Goal: Task Accomplishment & Management: Manage account settings

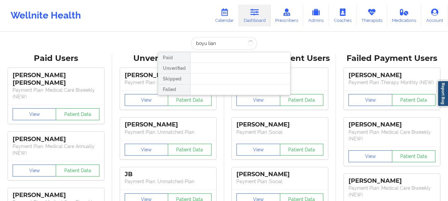
type input "boyu liang"
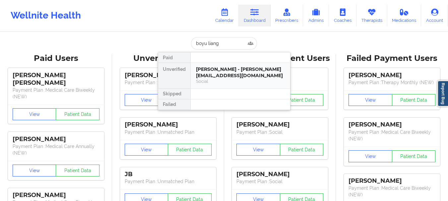
click at [220, 79] on div "Social" at bounding box center [240, 82] width 89 height 6
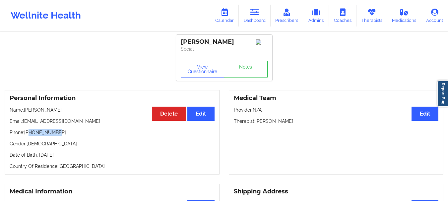
drag, startPoint x: 62, startPoint y: 132, endPoint x: 29, endPoint y: 130, distance: 32.6
click at [29, 130] on p "Phone: [PHONE_NUMBER]" at bounding box center [112, 132] width 205 height 7
click at [37, 130] on div "Personal Information Edit Delete Name: Boyu Liang Email: verabyliang@gmail.com …" at bounding box center [112, 132] width 215 height 85
drag, startPoint x: 30, startPoint y: 134, endPoint x: 68, endPoint y: 131, distance: 38.3
click at [68, 131] on div "Personal Information Edit Delete Name: Boyu Liang Email: verabyliang@gmail.com …" at bounding box center [112, 132] width 215 height 85
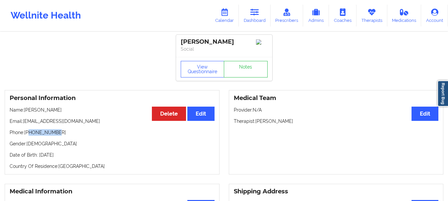
copy p "8482830809"
click at [249, 15] on link "Dashboard" at bounding box center [255, 16] width 32 height 22
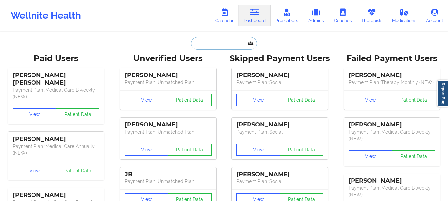
click at [197, 46] on input "text" at bounding box center [224, 43] width 66 height 13
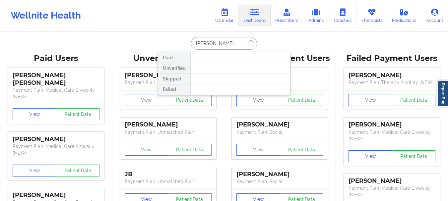
type input "[PERSON_NAME]"
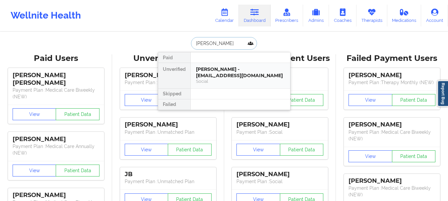
click at [213, 80] on div "Social" at bounding box center [240, 82] width 89 height 6
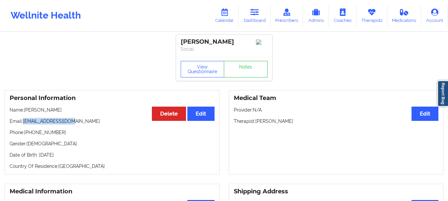
drag, startPoint x: 71, startPoint y: 124, endPoint x: 24, endPoint y: 122, distance: 46.8
click at [24, 122] on p "Email: hlucas810@gmail.com" at bounding box center [112, 121] width 205 height 7
copy p "[EMAIL_ADDRESS][DOMAIN_NAME]"
click at [257, 19] on link "Dashboard" at bounding box center [255, 16] width 32 height 22
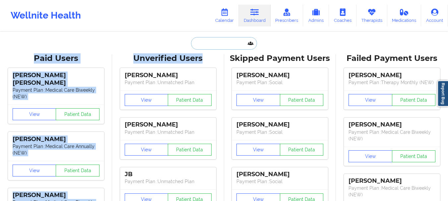
click at [215, 45] on input "text" at bounding box center [224, 43] width 66 height 13
click at [215, 44] on input "text" at bounding box center [224, 43] width 66 height 13
click at [214, 44] on input "text" at bounding box center [224, 43] width 66 height 13
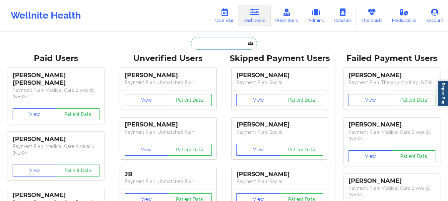
click at [214, 44] on input "text" at bounding box center [224, 43] width 66 height 13
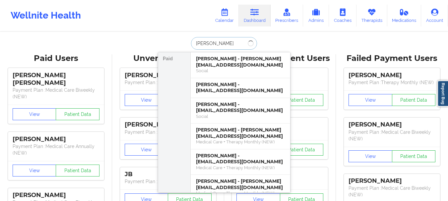
type input "Daniel Mcgrath"
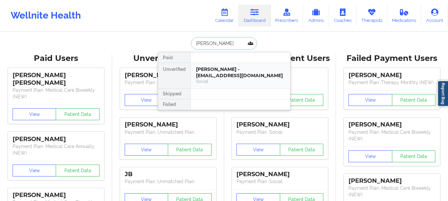
click at [221, 74] on div "Daniel Mcgrath - grath27@gmail.com" at bounding box center [240, 72] width 89 height 12
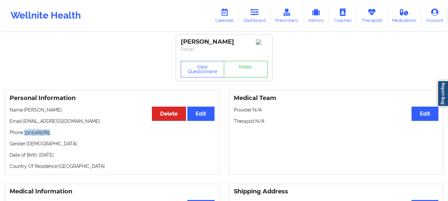
drag, startPoint x: 53, startPoint y: 136, endPoint x: 27, endPoint y: 137, distance: 26.5
click at [27, 136] on p "Phone: 3305469785" at bounding box center [112, 132] width 205 height 7
copy p "3305469785"
click at [249, 14] on link "Dashboard" at bounding box center [255, 16] width 32 height 22
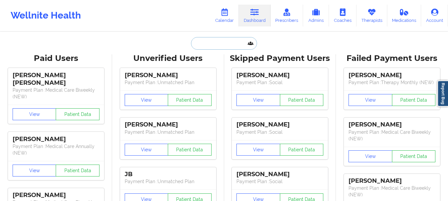
click at [201, 43] on input "text" at bounding box center [224, 43] width 66 height 13
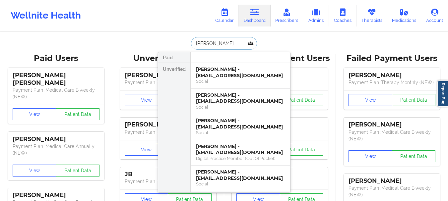
type input "Lucas R H"
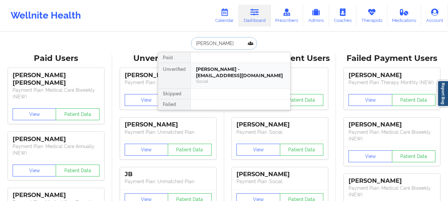
click at [214, 76] on div "Lucas R Hunter - hlucas810@gmail.com" at bounding box center [240, 72] width 89 height 12
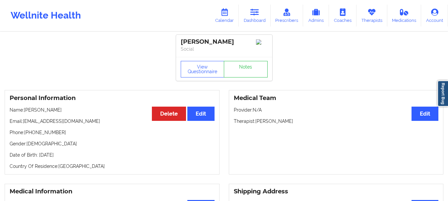
click at [71, 124] on p "Email: hlucas810@gmail.com" at bounding box center [112, 121] width 205 height 7
drag, startPoint x: 71, startPoint y: 124, endPoint x: 24, endPoint y: 118, distance: 47.1
click at [24, 118] on div "Personal Information Edit Delete Name: Lucas R Hunter Email: hlucas810@gmail.co…" at bounding box center [112, 132] width 215 height 85
click at [56, 136] on p "Phone: +1305-457-7589" at bounding box center [112, 132] width 205 height 7
drag, startPoint x: 59, startPoint y: 136, endPoint x: 30, endPoint y: 137, distance: 28.9
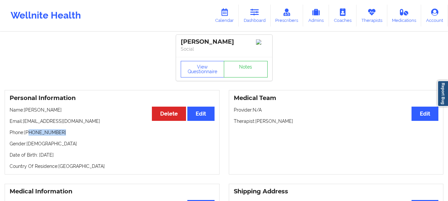
click at [30, 136] on p "Phone: +1305-457-7589" at bounding box center [112, 132] width 205 height 7
copy p "305-457-7589"
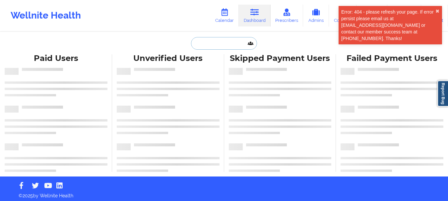
click at [218, 43] on input "text" at bounding box center [224, 43] width 66 height 13
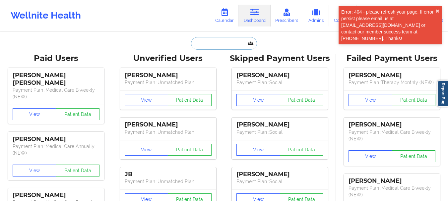
paste input "hlucas810@gmail.com"
type input "hlucas810@gmail.com"
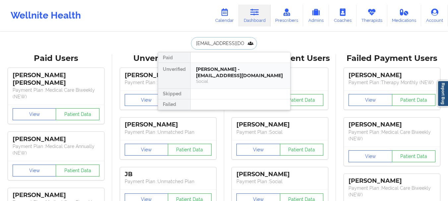
click at [206, 71] on div "Lucas R Hunter - hlucas810@gmail.com" at bounding box center [240, 72] width 89 height 12
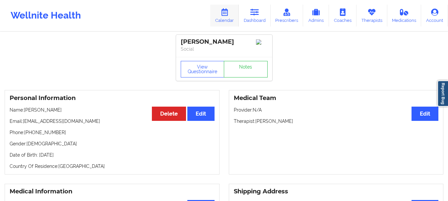
click at [236, 20] on link "Calendar" at bounding box center [224, 16] width 29 height 22
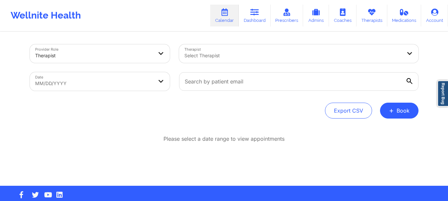
click at [167, 81] on body "Wellnite Health Calendar Dashboard Prescribers Admins Coaches Therapists Medica…" at bounding box center [224, 100] width 448 height 201
select select "2025-8"
select select "2025-9"
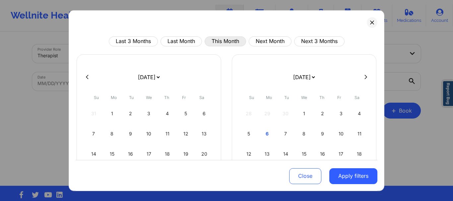
click at [217, 40] on button "This Month" at bounding box center [225, 41] width 41 height 10
select select "2025-9"
select select "2025-10"
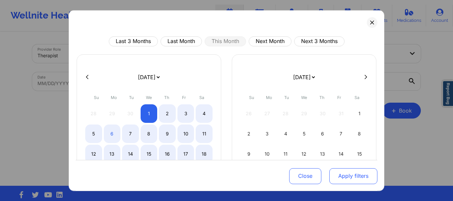
click at [344, 179] on button "Apply filters" at bounding box center [353, 176] width 48 height 16
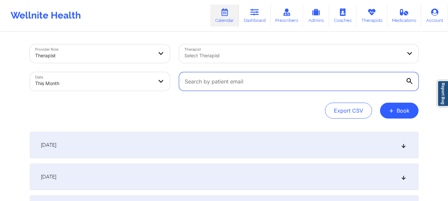
click at [245, 80] on input "text" at bounding box center [298, 81] width 239 height 19
paste input "hlucas810@gmail.com"
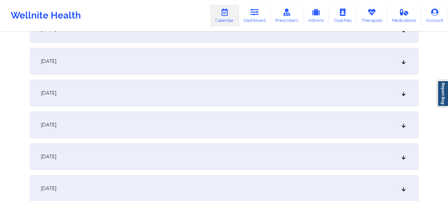
scroll to position [245, 0]
type input "hlucas810@gmail.com"
click at [380, 64] on div "[DATE]" at bounding box center [224, 59] width 389 height 27
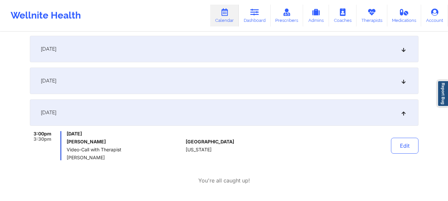
scroll to position [198, 0]
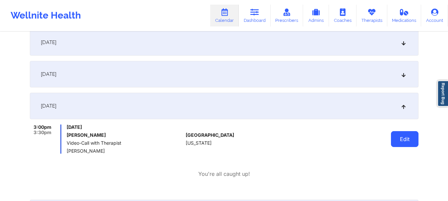
click at [406, 140] on button "Edit" at bounding box center [405, 139] width 28 height 16
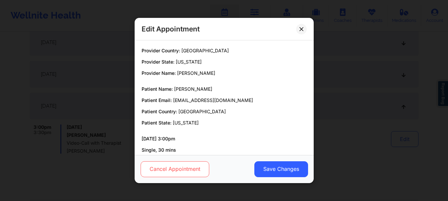
click at [200, 172] on button "Cancel Appointment" at bounding box center [174, 169] width 69 height 16
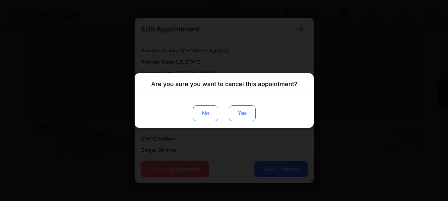
click at [245, 116] on button "Yes" at bounding box center [241, 113] width 27 height 16
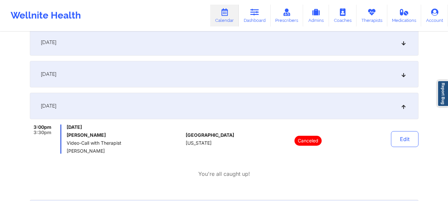
click at [372, 108] on div "[DATE]" at bounding box center [224, 106] width 389 height 27
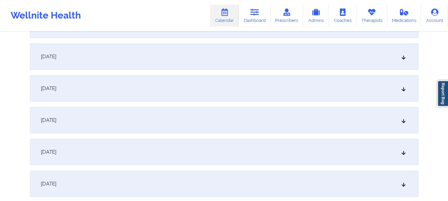
scroll to position [345, 0]
click at [341, 79] on div "[DATE]" at bounding box center [224, 86] width 389 height 27
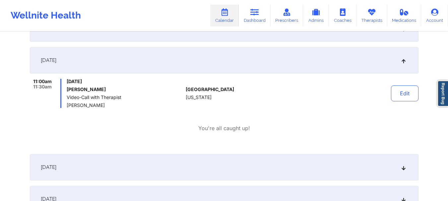
scroll to position [373, 0]
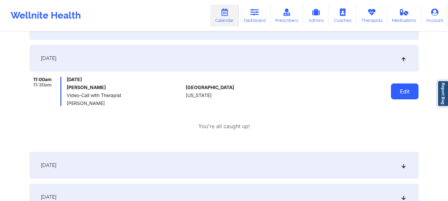
click at [405, 97] on button "Edit" at bounding box center [405, 92] width 28 height 16
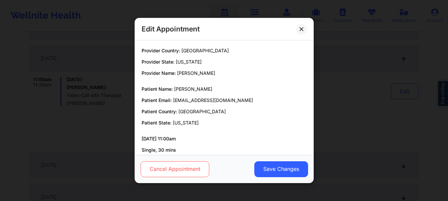
click at [200, 172] on button "Cancel Appointment" at bounding box center [174, 169] width 69 height 16
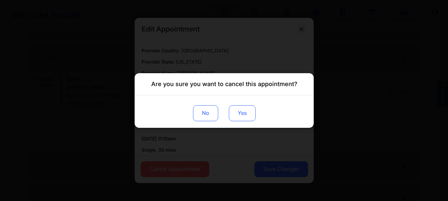
click at [238, 118] on button "Yes" at bounding box center [241, 113] width 27 height 16
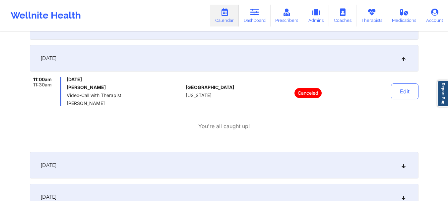
click at [367, 63] on div "[DATE]" at bounding box center [224, 58] width 389 height 27
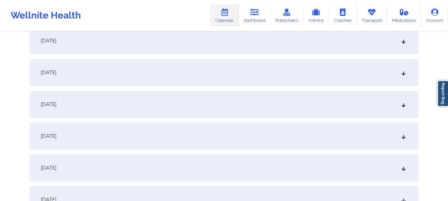
scroll to position [592, 0]
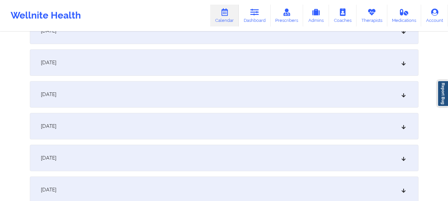
click at [252, 77] on div "October 1, 2025 No appointments October 2, 2025 No appointments October 3, 2025…" at bounding box center [224, 31] width 389 height 982
click at [252, 71] on div "[DATE]" at bounding box center [224, 62] width 389 height 27
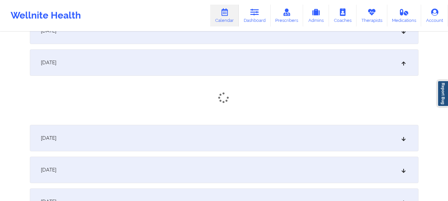
click at [252, 71] on div "[DATE]" at bounding box center [224, 62] width 389 height 27
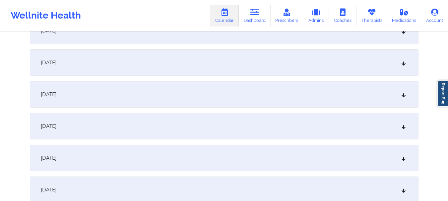
click at [257, 68] on div "[DATE]" at bounding box center [224, 62] width 389 height 27
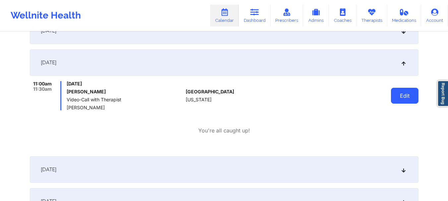
click at [396, 97] on button "Edit" at bounding box center [405, 96] width 28 height 16
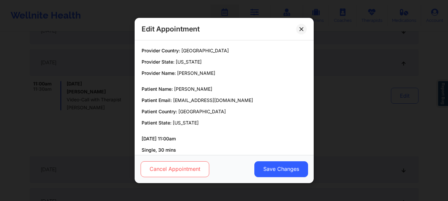
click at [172, 164] on button "Cancel Appointment" at bounding box center [174, 169] width 69 height 16
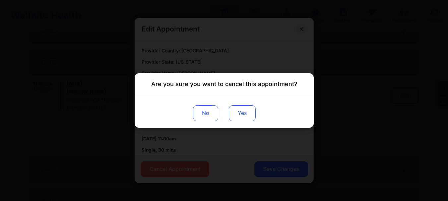
click at [236, 121] on button "Yes" at bounding box center [241, 113] width 27 height 16
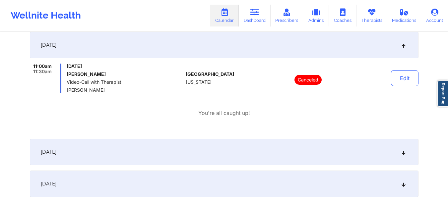
scroll to position [605, 0]
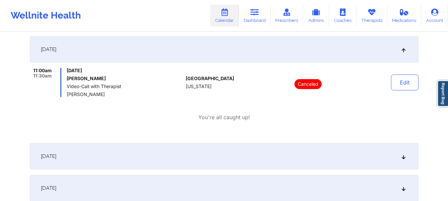
click at [373, 47] on div "[DATE]" at bounding box center [224, 49] width 389 height 27
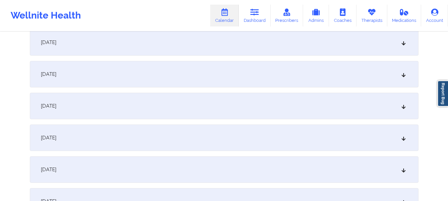
scroll to position [260, 0]
click at [397, 56] on div "[DATE]" at bounding box center [224, 44] width 389 height 27
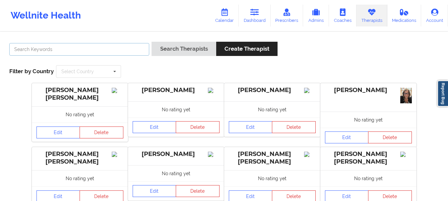
click at [80, 52] on input "text" at bounding box center [79, 49] width 140 height 13
type input "Jo Ve"
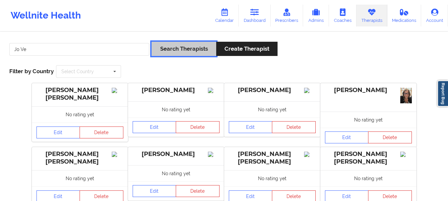
click at [175, 47] on button "Search Therapists" at bounding box center [184, 49] width 64 height 14
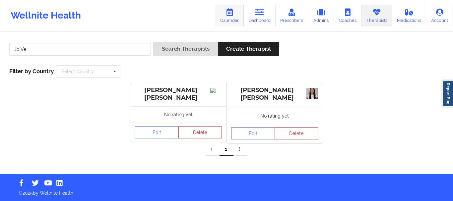
click at [239, 14] on link "Calendar" at bounding box center [229, 16] width 29 height 22
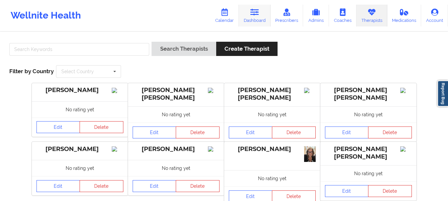
click at [254, 8] on link "Dashboard" at bounding box center [255, 16] width 32 height 22
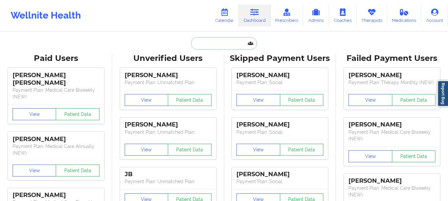
click at [218, 44] on input "text" at bounding box center [224, 43] width 66 height 13
paste input "corey.murphy907@gmail.com"
type input "corey.murphy907@gmail.com"
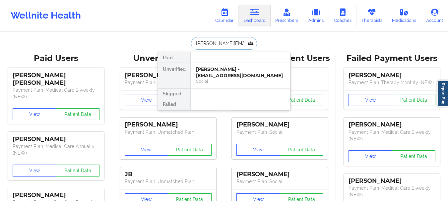
scroll to position [0, 12]
click at [222, 75] on div "Corey Murphy - corey.murphy907@gmail.com" at bounding box center [240, 72] width 89 height 12
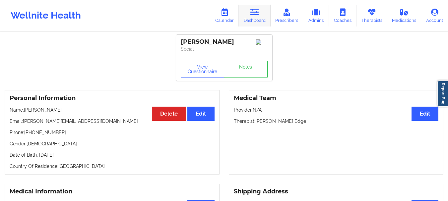
click at [257, 11] on icon at bounding box center [254, 12] width 9 height 7
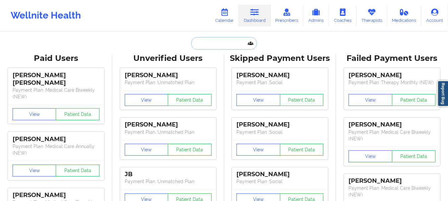
click at [217, 42] on input "text" at bounding box center [224, 43] width 66 height 13
paste input "[EMAIL_ADDRESS][DOMAIN_NAME]"
type input "[EMAIL_ADDRESS][DOMAIN_NAME]"
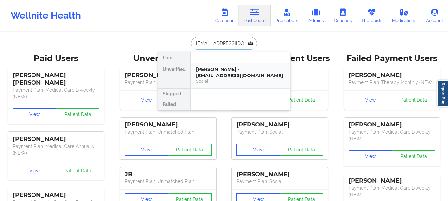
click at [215, 67] on div "Zoe Estevez - zestevez5@icloud.com" at bounding box center [240, 72] width 89 height 12
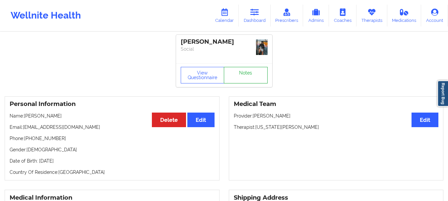
click at [247, 72] on link "Notes" at bounding box center [246, 75] width 44 height 17
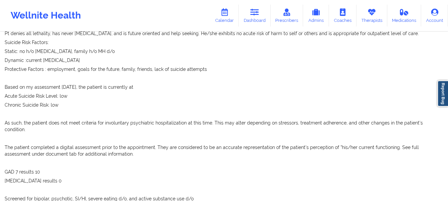
scroll to position [267, 0]
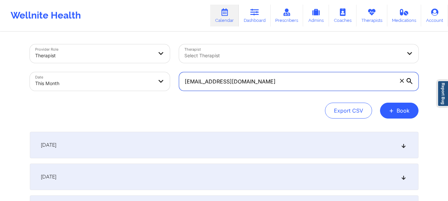
drag, startPoint x: 0, startPoint y: 0, endPoint x: 265, endPoint y: 83, distance: 277.9
click at [265, 83] on input "[EMAIL_ADDRESS][DOMAIN_NAME]" at bounding box center [298, 81] width 239 height 19
click at [265, 83] on input "hlucas810@gmail.com" at bounding box center [298, 81] width 239 height 19
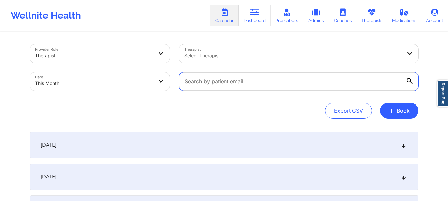
paste input "zestevez5@icloud.com"
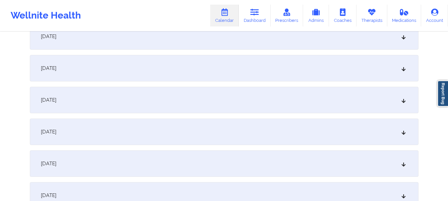
scroll to position [200, 0]
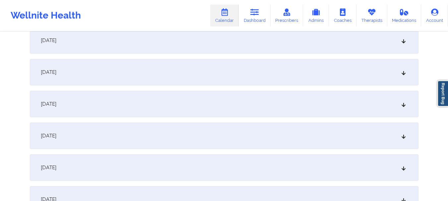
type input "zestevez5@icloud.com"
click at [400, 111] on div "[DATE]" at bounding box center [224, 104] width 389 height 27
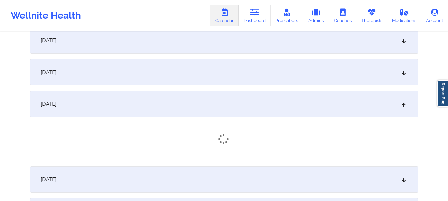
click at [400, 111] on div "[DATE]" at bounding box center [224, 104] width 389 height 27
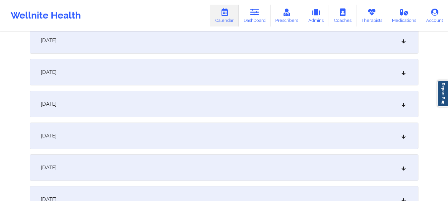
click at [377, 112] on div "[DATE]" at bounding box center [224, 104] width 389 height 27
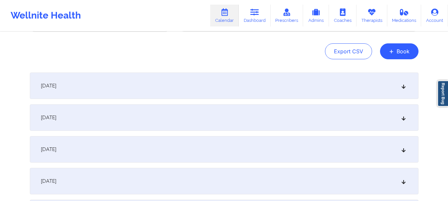
scroll to position [57, 0]
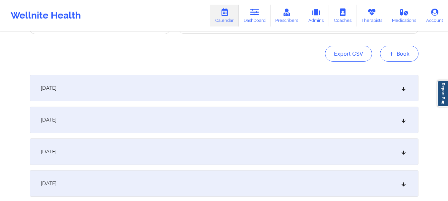
click at [389, 55] on span "+" at bounding box center [391, 54] width 5 height 4
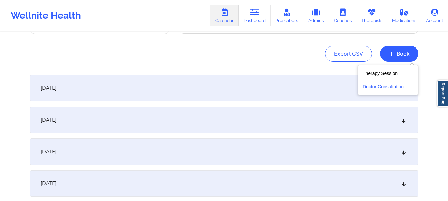
click at [382, 87] on button "Doctor Consultation" at bounding box center [388, 85] width 51 height 11
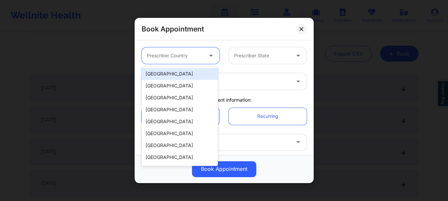
click at [173, 60] on div "Prescriber Country" at bounding box center [173, 55] width 62 height 17
click at [171, 73] on div "[GEOGRAPHIC_DATA]" at bounding box center [180, 74] width 76 height 12
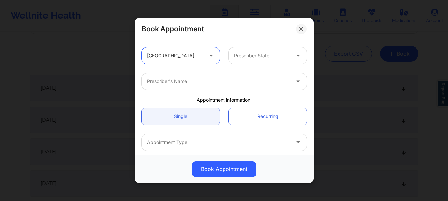
click at [252, 50] on div "Prescriber State" at bounding box center [260, 55] width 62 height 17
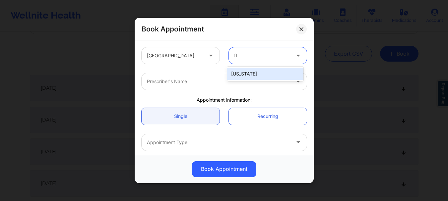
type input "flo"
click at [249, 73] on div "[US_STATE]" at bounding box center [265, 74] width 76 height 12
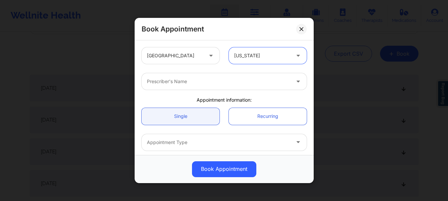
click at [228, 85] on div at bounding box center [218, 82] width 143 height 8
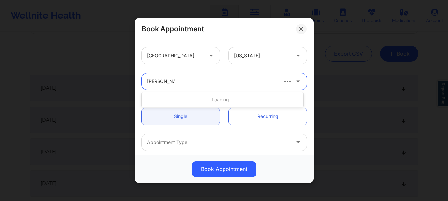
type input "amy halanski"
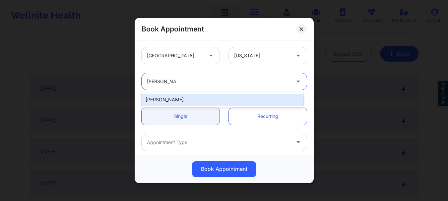
click at [210, 96] on div "Amy Halanski" at bounding box center [223, 100] width 162 height 12
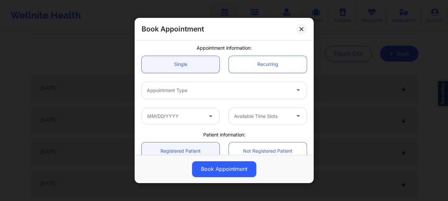
scroll to position [67, 0]
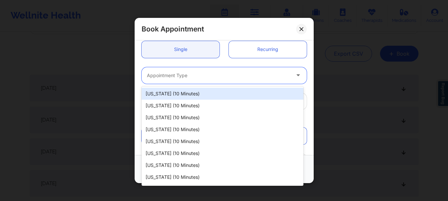
click at [213, 73] on div at bounding box center [218, 76] width 143 height 8
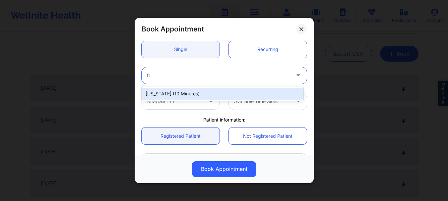
type input "flo"
click at [203, 94] on div "Florida (10 minutes)" at bounding box center [223, 94] width 162 height 12
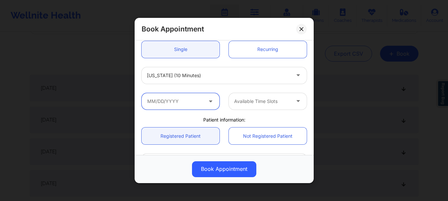
click at [197, 103] on input "text" at bounding box center [181, 101] width 78 height 17
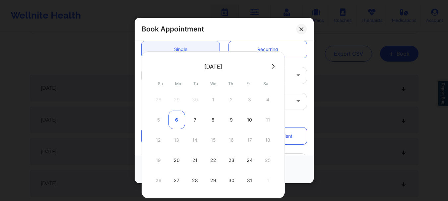
click at [176, 117] on div "6" at bounding box center [176, 120] width 17 height 19
click at [295, 64] on div "Florida (10 minutes)" at bounding box center [224, 76] width 174 height 26
type input "[DATE]"
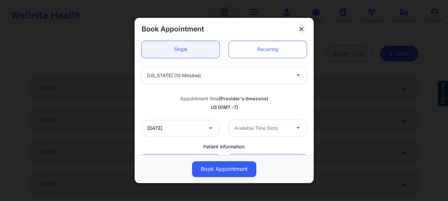
click at [311, 95] on div "United States Florida Amy Halanski Appointment information: Single Recurring Fl…" at bounding box center [224, 97] width 179 height 115
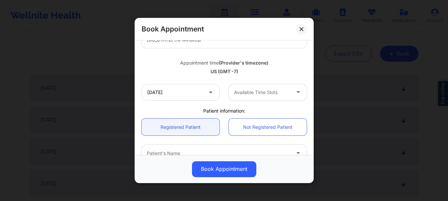
scroll to position [117, 0]
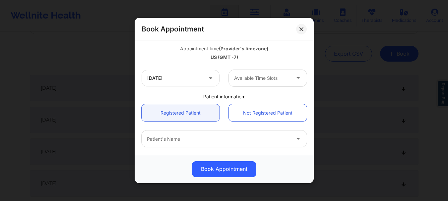
click at [264, 80] on div at bounding box center [262, 78] width 56 height 8
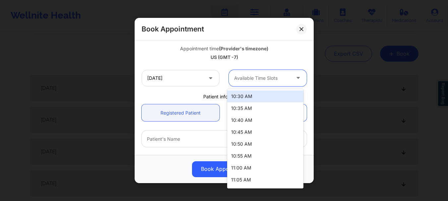
click at [284, 96] on div "10:30 AM" at bounding box center [265, 97] width 76 height 12
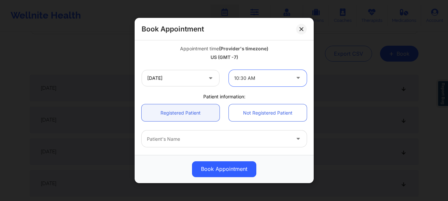
click at [217, 137] on div at bounding box center [218, 139] width 143 height 8
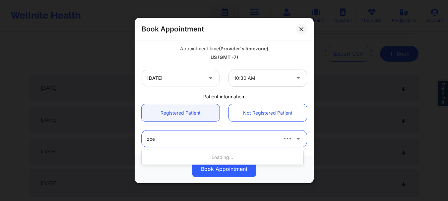
type input "zoe"
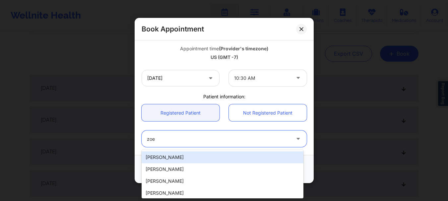
click at [199, 161] on div "Zoe Estevez" at bounding box center [223, 158] width 162 height 12
type input "zestevez5@icloud.com"
type input "+19542581744"
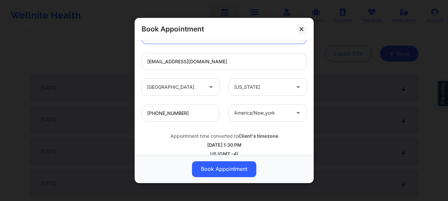
scroll to position [229, 0]
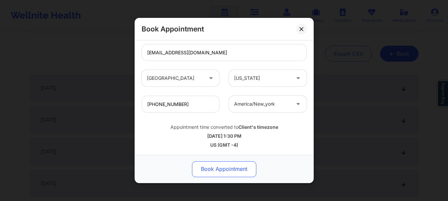
click at [239, 169] on button "Book Appointment" at bounding box center [224, 169] width 64 height 16
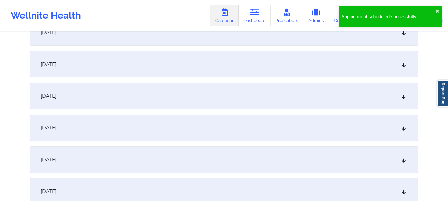
scroll to position [223, 0]
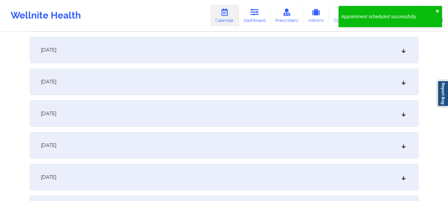
click at [403, 83] on icon at bounding box center [404, 82] width 6 height 5
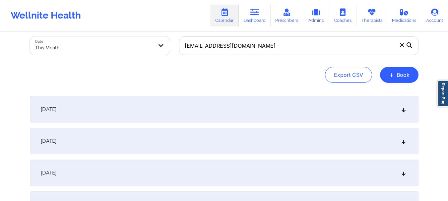
scroll to position [33, 0]
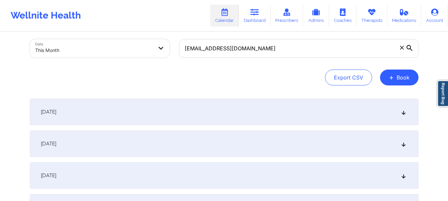
click at [392, 82] on button "+ Book" at bounding box center [399, 78] width 38 height 16
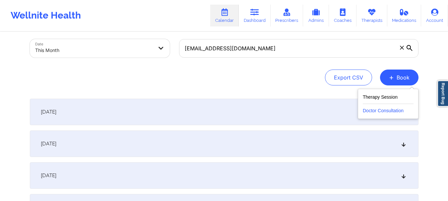
click at [380, 105] on button "Doctor Consultation" at bounding box center [388, 109] width 51 height 11
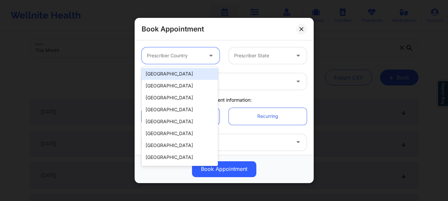
click at [181, 54] on div at bounding box center [175, 56] width 56 height 8
click at [181, 70] on div "[GEOGRAPHIC_DATA]" at bounding box center [180, 74] width 76 height 12
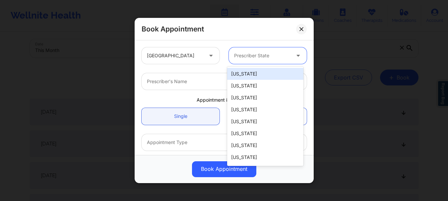
click at [241, 53] on div at bounding box center [262, 56] width 56 height 8
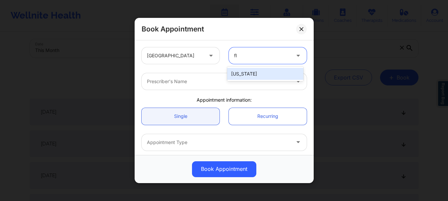
type input "flo"
click at [245, 73] on div "[US_STATE]" at bounding box center [265, 74] width 76 height 12
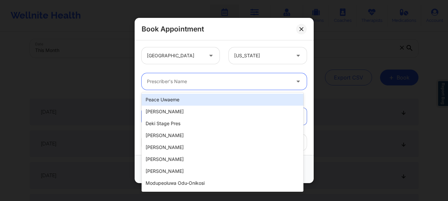
click at [225, 80] on div at bounding box center [218, 82] width 143 height 8
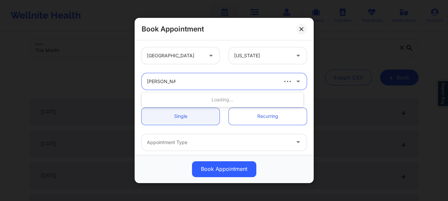
type input "amy halanski"
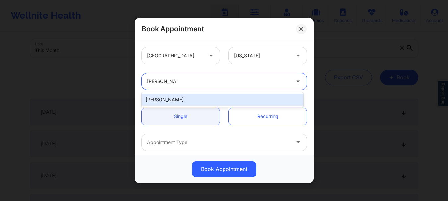
click at [205, 99] on div "Amy Halanski" at bounding box center [223, 100] width 162 height 12
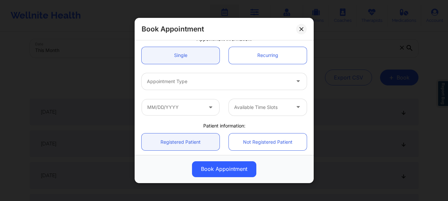
scroll to position [66, 0]
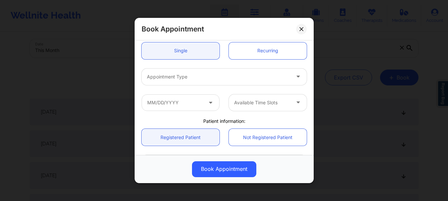
click at [223, 75] on div at bounding box center [218, 77] width 143 height 8
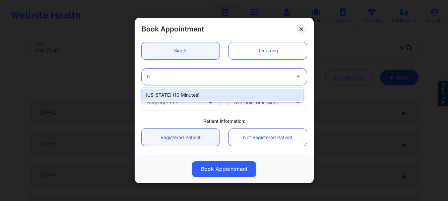
type input "flo"
click at [210, 97] on div "Florida (10 minutes)" at bounding box center [223, 95] width 162 height 12
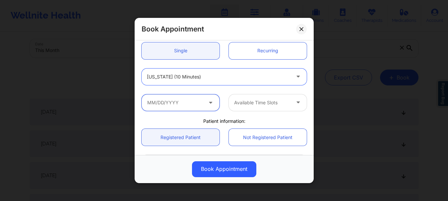
click at [199, 103] on input "text" at bounding box center [181, 103] width 78 height 17
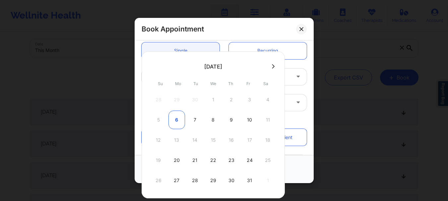
click at [177, 119] on div "6" at bounding box center [176, 120] width 17 height 19
type input "[DATE]"
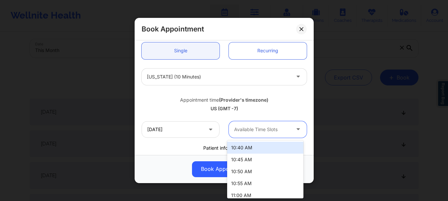
click at [256, 130] on div at bounding box center [262, 130] width 56 height 8
click at [258, 150] on div "10:40 AM" at bounding box center [265, 148] width 76 height 12
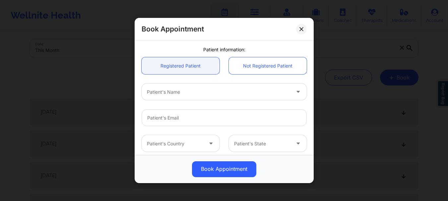
scroll to position [193, 0]
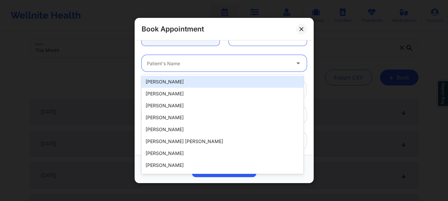
click at [186, 67] on div at bounding box center [218, 64] width 143 height 8
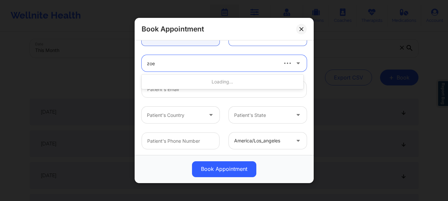
type input "zoe"
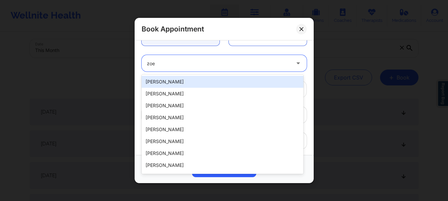
click at [183, 84] on div "Zoe Estevez" at bounding box center [223, 82] width 162 height 12
type input "zestevez5@icloud.com"
type input "+19542581744"
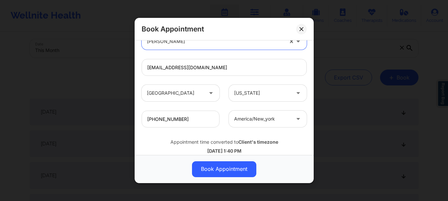
scroll to position [229, 0]
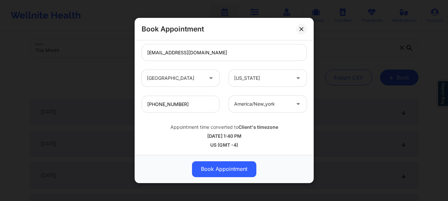
drag, startPoint x: 314, startPoint y: 144, endPoint x: 316, endPoint y: 77, distance: 67.0
click at [316, 77] on div "Book Appointment United States Florida Amy Halanski Appointment information: Si…" at bounding box center [224, 100] width 448 height 201
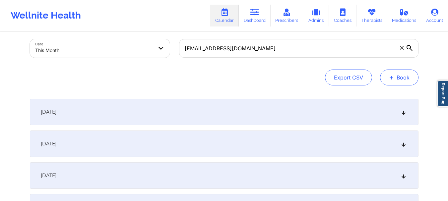
click at [399, 73] on button "+ Book" at bounding box center [399, 78] width 38 height 16
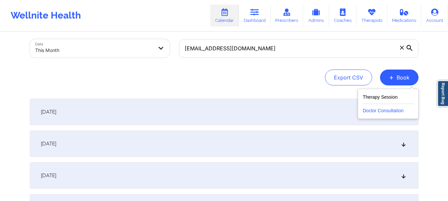
click at [377, 108] on button "Doctor Consultation" at bounding box center [388, 109] width 51 height 11
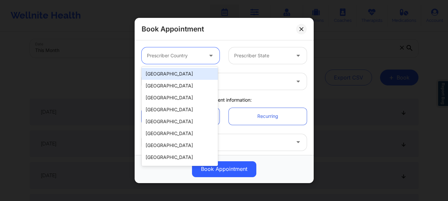
click at [193, 55] on div at bounding box center [175, 56] width 56 height 8
click at [190, 73] on div "[GEOGRAPHIC_DATA]" at bounding box center [180, 74] width 76 height 12
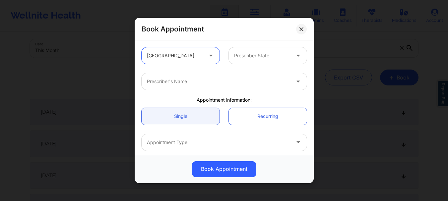
click at [249, 60] on div "Prescriber State" at bounding box center [260, 55] width 62 height 17
type input "d"
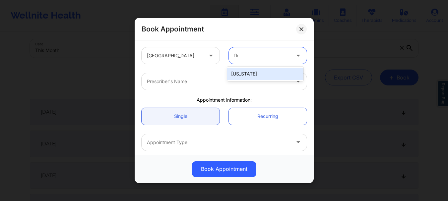
type input "flor"
click at [247, 74] on div "[US_STATE]" at bounding box center [265, 74] width 76 height 12
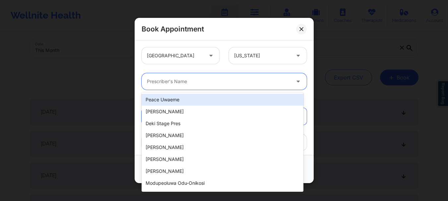
click at [215, 81] on div at bounding box center [218, 82] width 143 height 8
type input "h"
type input "d"
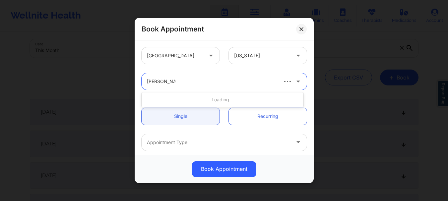
type input "amy halanski"
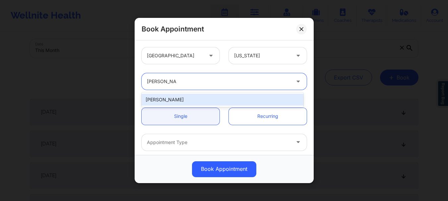
click at [206, 100] on div "Amy Halanski" at bounding box center [223, 100] width 162 height 12
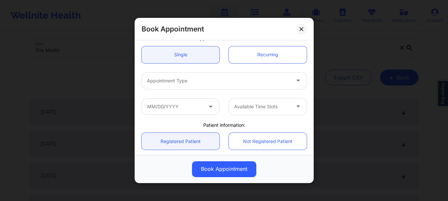
scroll to position [71, 0]
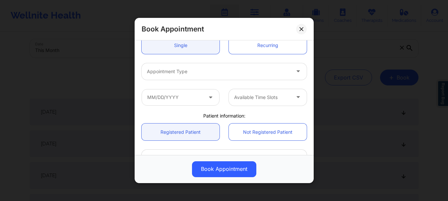
click at [192, 71] on div at bounding box center [218, 72] width 143 height 8
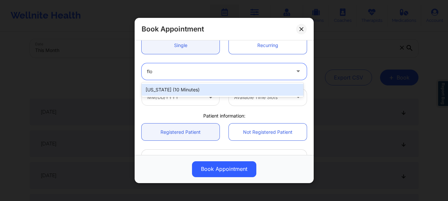
type input "flor"
click at [181, 92] on div "Florida (10 minutes)" at bounding box center [223, 90] width 162 height 12
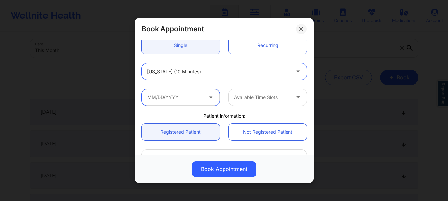
click at [177, 100] on input "text" at bounding box center [181, 97] width 78 height 17
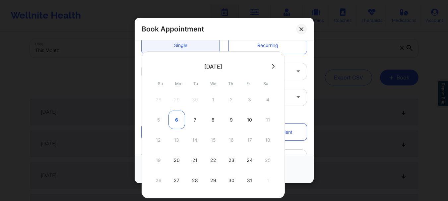
click at [179, 124] on div "6" at bounding box center [176, 120] width 17 height 19
type input "[DATE]"
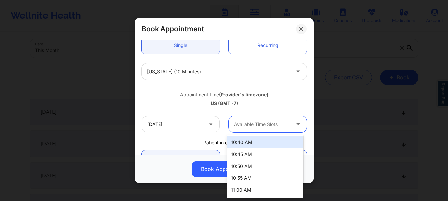
click at [259, 128] on div at bounding box center [262, 124] width 56 height 8
click at [250, 146] on div "10:40 AM" at bounding box center [265, 143] width 76 height 12
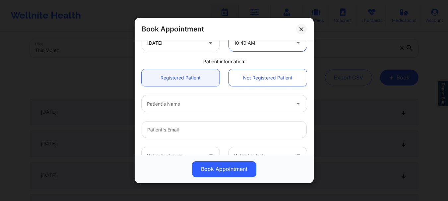
scroll to position [165, 0]
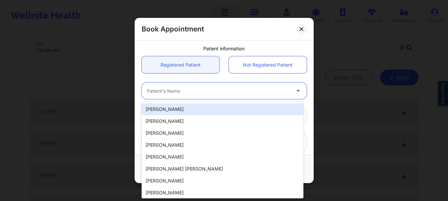
click at [214, 94] on div at bounding box center [218, 91] width 143 height 8
type input "f"
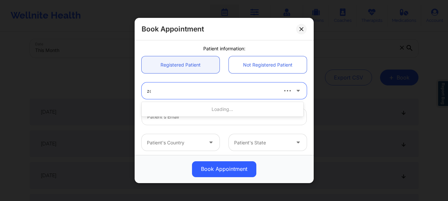
type input "zoe"
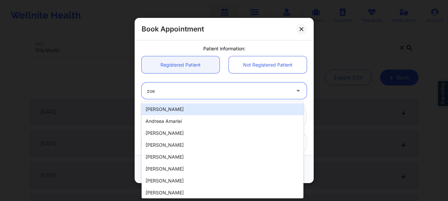
click at [205, 107] on div "Zoe Estevez" at bounding box center [223, 109] width 162 height 12
type input "zestevez5@icloud.com"
type input "+19542581744"
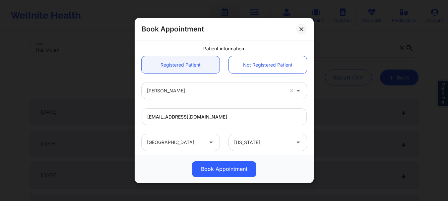
click at [310, 105] on div "United States Florida Amy Halanski Appointment information: Single Recurring Fl…" at bounding box center [224, 97] width 179 height 115
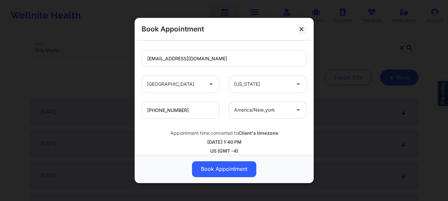
scroll to position [229, 0]
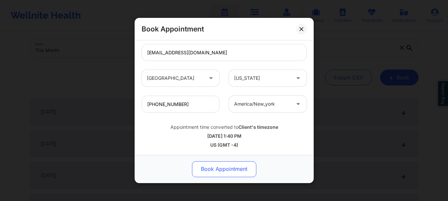
click at [242, 166] on button "Book Appointment" at bounding box center [224, 169] width 64 height 16
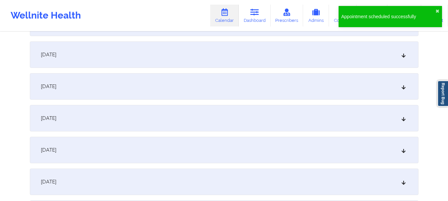
scroll to position [233, 0]
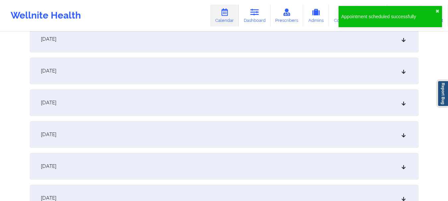
click at [276, 69] on div "[DATE]" at bounding box center [224, 71] width 389 height 27
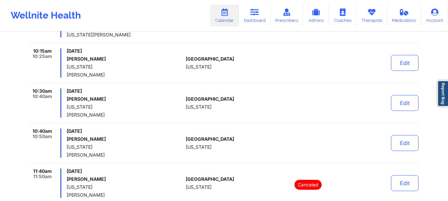
scroll to position [357, 0]
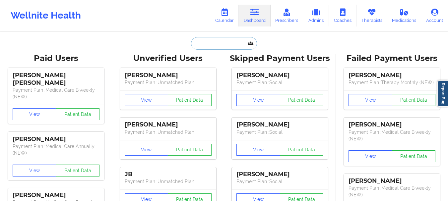
click at [242, 41] on input "text" at bounding box center [224, 43] width 66 height 13
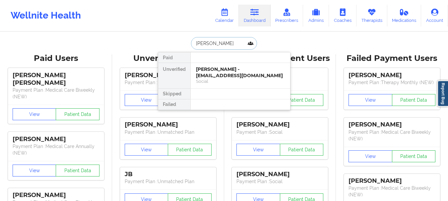
type input "[PERSON_NAME]"
click at [232, 63] on div at bounding box center [240, 57] width 100 height 11
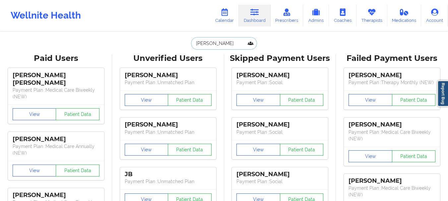
click at [219, 44] on input "[PERSON_NAME]" at bounding box center [224, 43] width 66 height 13
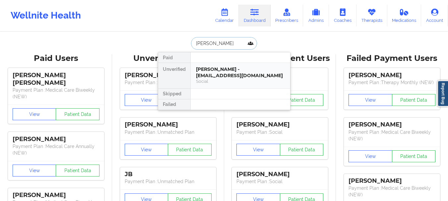
click at [218, 71] on div "Carla Key - iamcarlakey@yahoo.com" at bounding box center [240, 72] width 89 height 12
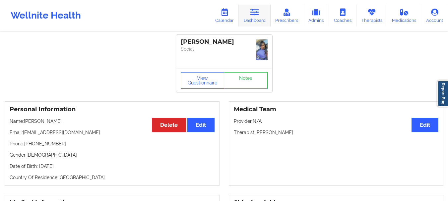
click at [258, 15] on icon at bounding box center [254, 12] width 9 height 7
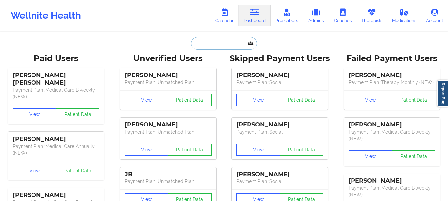
click at [224, 40] on input "text" at bounding box center [224, 43] width 66 height 13
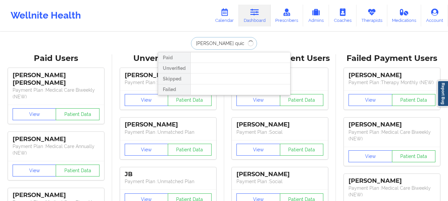
type input "ciara quick"
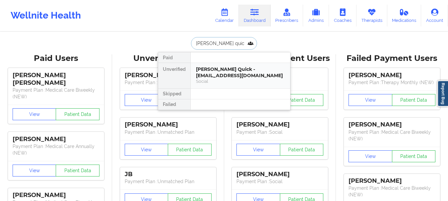
click at [220, 74] on div "Ciara Quick - ciaraquick86@gmail.com" at bounding box center [240, 72] width 89 height 12
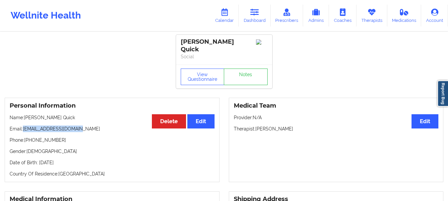
drag, startPoint x: 79, startPoint y: 123, endPoint x: 24, endPoint y: 126, distance: 54.4
click at [24, 126] on p "Email: ciaraquick86@gmail.com" at bounding box center [112, 129] width 205 height 7
copy p "[EMAIL_ADDRESS][DOMAIN_NAME]"
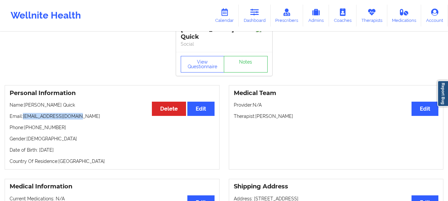
scroll to position [7, 0]
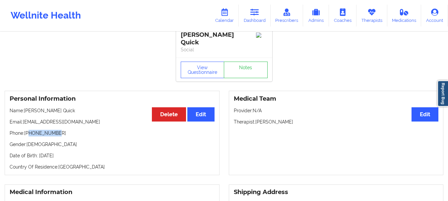
drag, startPoint x: 58, startPoint y: 128, endPoint x: 29, endPoint y: 131, distance: 28.7
click at [29, 131] on p "Phone: +16198856961" at bounding box center [112, 133] width 205 height 7
copy p "6198856961"
click at [65, 130] on p "Phone: +16198856961" at bounding box center [112, 133] width 205 height 7
drag, startPoint x: 81, startPoint y: 117, endPoint x: 24, endPoint y: 119, distance: 56.7
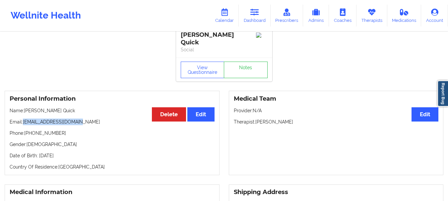
click at [24, 119] on p "Email: ciaraquick86@gmail.com" at bounding box center [112, 122] width 205 height 7
copy p "[EMAIL_ADDRESS][DOMAIN_NAME]"
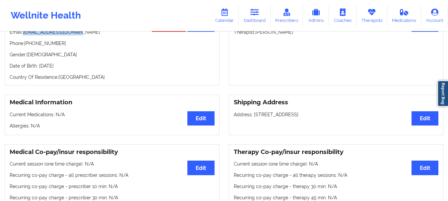
scroll to position [0, 0]
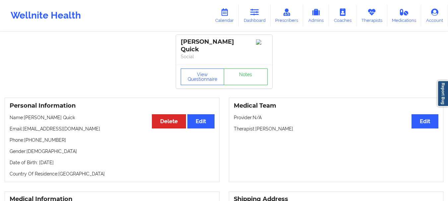
click at [47, 137] on p "Phone: +16198856961" at bounding box center [112, 140] width 205 height 7
drag, startPoint x: 57, startPoint y: 136, endPoint x: 29, endPoint y: 138, distance: 28.3
click at [29, 138] on p "Phone: +16198856961" at bounding box center [112, 140] width 205 height 7
copy p "6198856961"
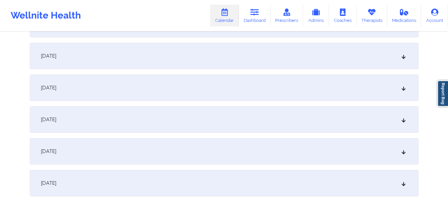
type input "[EMAIL_ADDRESS][DOMAIN_NAME]"
click at [403, 87] on icon at bounding box center [404, 88] width 6 height 5
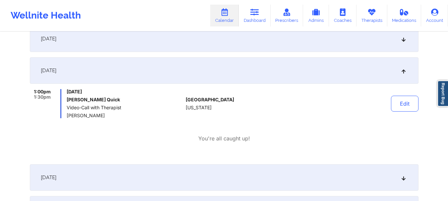
scroll to position [238, 0]
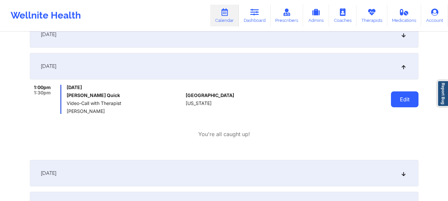
click at [407, 104] on button "Edit" at bounding box center [405, 100] width 28 height 16
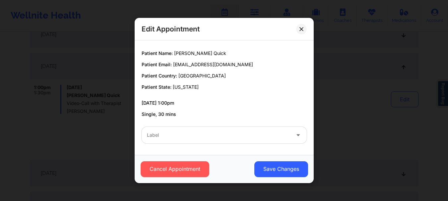
scroll to position [0, 0]
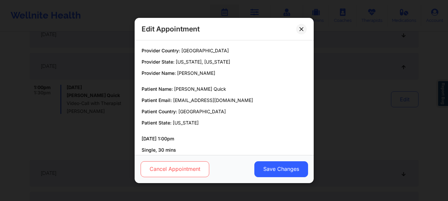
click at [178, 169] on button "Cancel Appointment" at bounding box center [174, 169] width 69 height 16
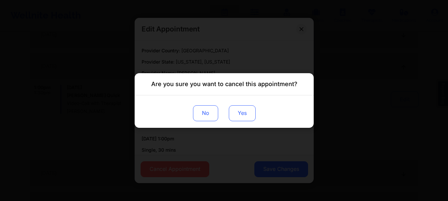
click at [245, 110] on button "Yes" at bounding box center [241, 113] width 27 height 16
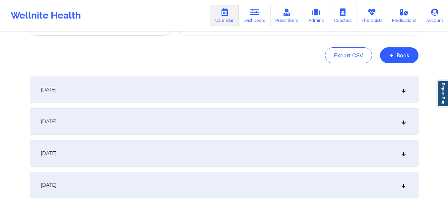
scroll to position [60, 0]
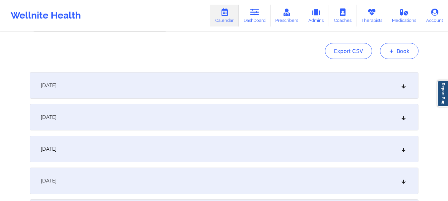
click at [406, 54] on button "+ Book" at bounding box center [399, 51] width 38 height 16
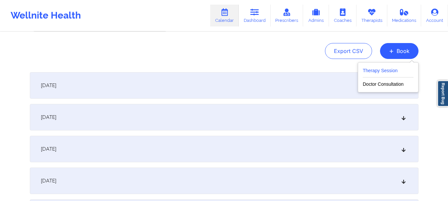
click at [390, 70] on button "Therapy Session" at bounding box center [388, 72] width 51 height 11
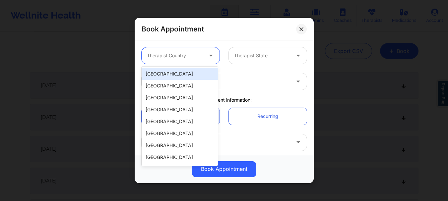
click at [199, 54] on div at bounding box center [175, 56] width 56 height 8
click at [181, 73] on div "[GEOGRAPHIC_DATA]" at bounding box center [180, 74] width 76 height 12
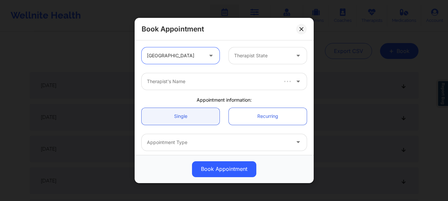
click at [263, 57] on div at bounding box center [262, 56] width 56 height 8
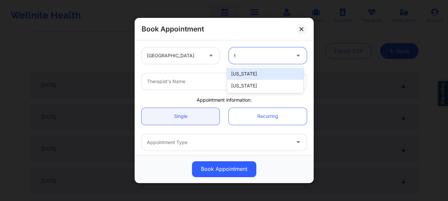
type input "te"
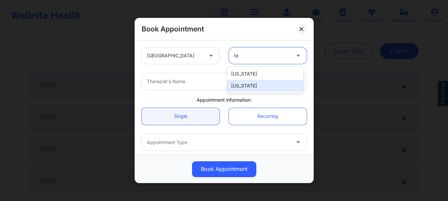
click at [255, 82] on div "[US_STATE]" at bounding box center [265, 86] width 76 height 12
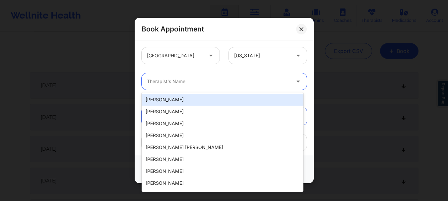
click at [222, 85] on div at bounding box center [218, 82] width 143 height 8
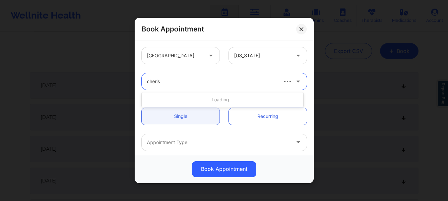
type input "cherish"
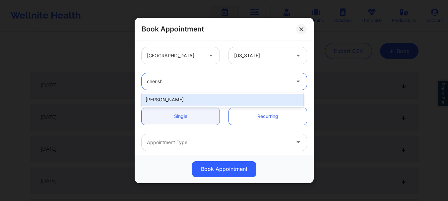
click at [187, 104] on div "[PERSON_NAME]" at bounding box center [223, 100] width 162 height 12
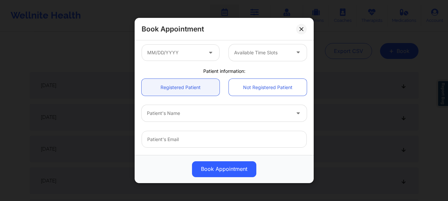
scroll to position [116, 0]
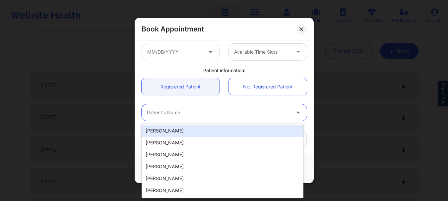
click at [165, 114] on div at bounding box center [218, 113] width 143 height 8
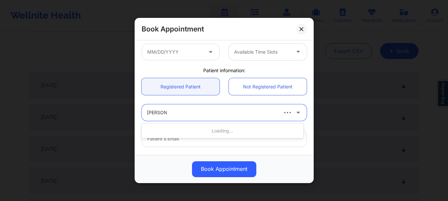
type input "[PERSON_NAME] qui"
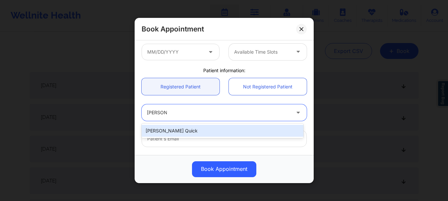
click at [164, 130] on div "[PERSON_NAME] Quick" at bounding box center [223, 131] width 162 height 12
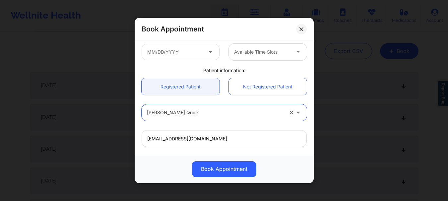
type input "[EMAIL_ADDRESS][DOMAIN_NAME]"
type input "[PHONE_NUMBER]"
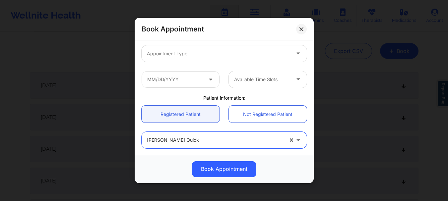
scroll to position [76, 0]
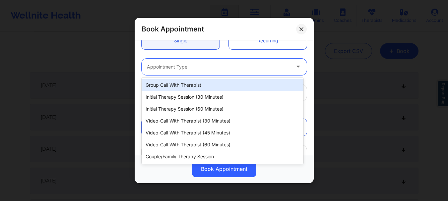
click at [169, 63] on div at bounding box center [218, 67] width 143 height 8
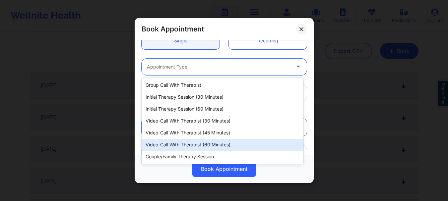
click at [204, 142] on div "Video-Call with Therapist (60 minutes)" at bounding box center [223, 145] width 162 height 12
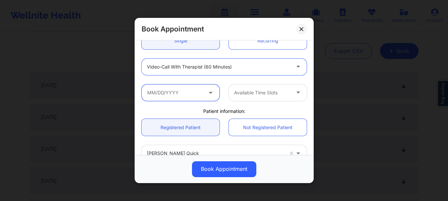
click at [179, 89] on input "text" at bounding box center [181, 93] width 78 height 17
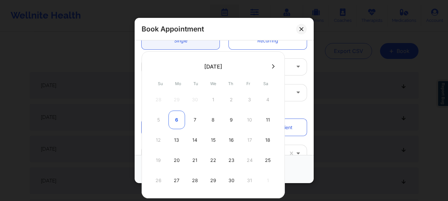
click at [179, 117] on div "6" at bounding box center [176, 120] width 17 height 19
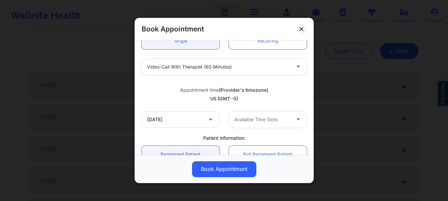
click at [278, 117] on div at bounding box center [262, 120] width 56 height 8
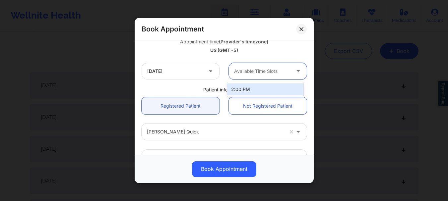
scroll to position [125, 0]
click at [247, 87] on div "2:00 PM" at bounding box center [265, 89] width 76 height 12
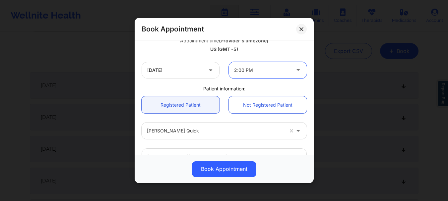
click at [278, 72] on div at bounding box center [262, 70] width 56 height 8
click at [280, 51] on div "US (GMT -5)" at bounding box center [224, 49] width 165 height 7
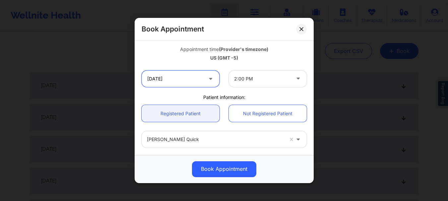
click at [191, 82] on input "[DATE]" at bounding box center [181, 79] width 78 height 17
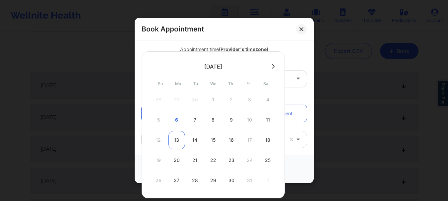
click at [168, 143] on div "13" at bounding box center [176, 140] width 17 height 19
type input "[DATE]"
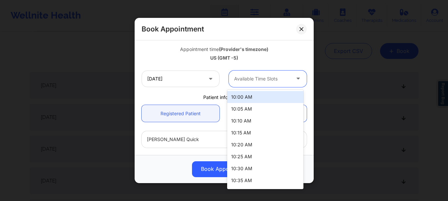
click at [254, 78] on div at bounding box center [262, 79] width 56 height 8
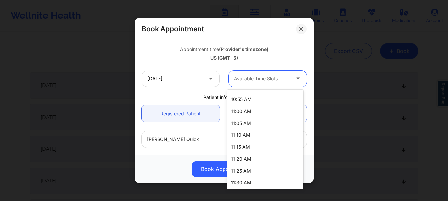
scroll to position [130, 0]
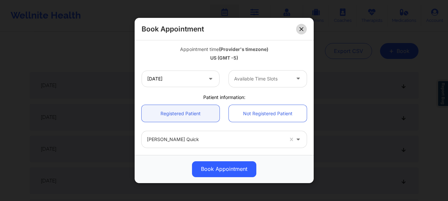
click at [299, 31] on button at bounding box center [301, 29] width 11 height 11
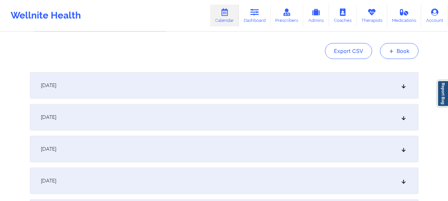
click at [402, 50] on button "+ Book" at bounding box center [399, 51] width 38 height 16
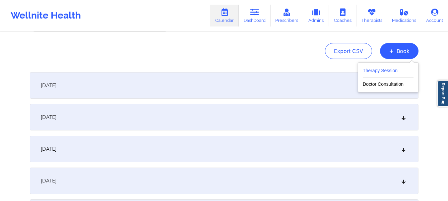
click at [391, 68] on button "Therapy Session" at bounding box center [388, 72] width 51 height 11
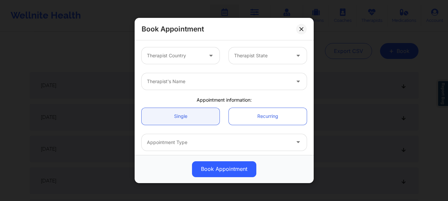
click at [180, 60] on div "Therapist Country" at bounding box center [173, 55] width 62 height 17
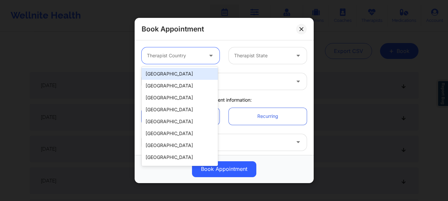
click at [167, 77] on div "[GEOGRAPHIC_DATA]" at bounding box center [180, 74] width 76 height 12
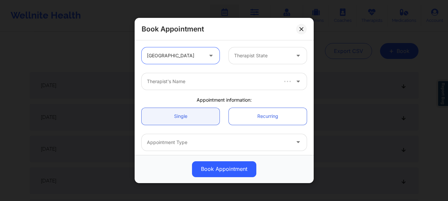
click at [263, 54] on div at bounding box center [262, 56] width 56 height 8
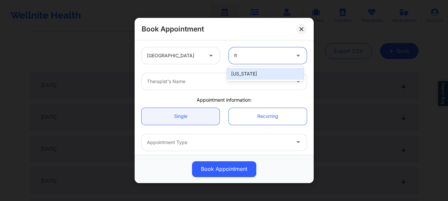
type input "f"
type input "[US_STATE]"
click at [239, 74] on div "[US_STATE]" at bounding box center [265, 74] width 76 height 12
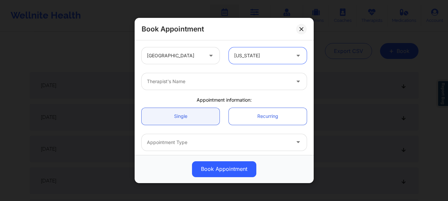
click at [202, 82] on div at bounding box center [218, 82] width 143 height 8
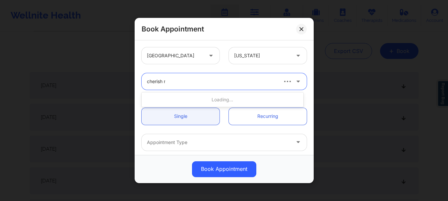
type input "cherish re"
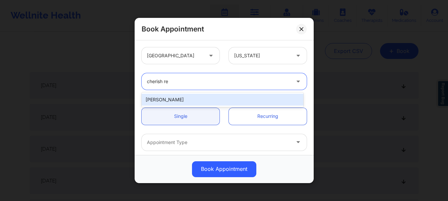
click at [191, 94] on div "[PERSON_NAME]" at bounding box center [223, 100] width 162 height 12
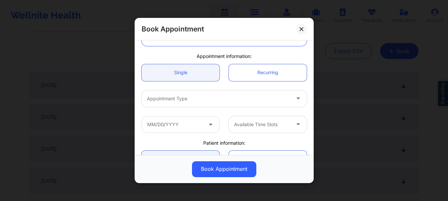
scroll to position [50, 0]
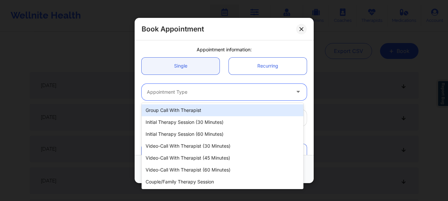
click at [282, 92] on div at bounding box center [218, 92] width 143 height 8
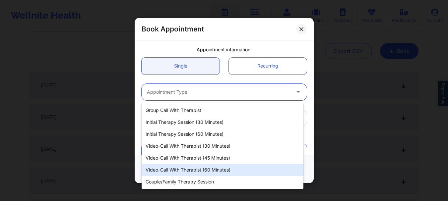
click at [230, 170] on div "Video-Call with Therapist (60 minutes)" at bounding box center [223, 170] width 162 height 12
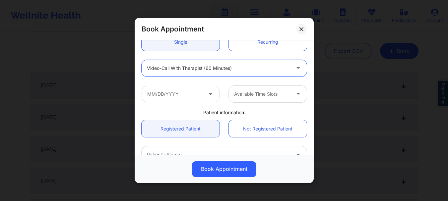
scroll to position [88, 0]
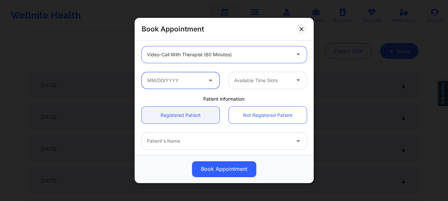
click at [168, 87] on input "text" at bounding box center [181, 80] width 78 height 17
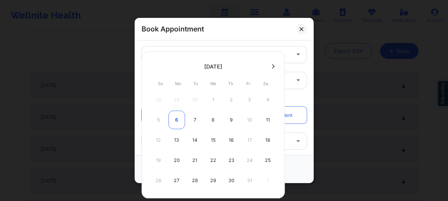
click at [177, 122] on div "6" at bounding box center [176, 120] width 17 height 19
type input "[DATE]"
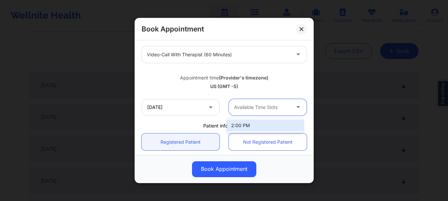
click at [241, 109] on div at bounding box center [262, 107] width 56 height 8
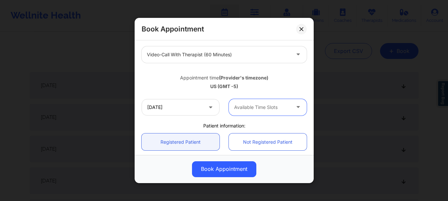
click at [201, 54] on div at bounding box center [218, 55] width 143 height 8
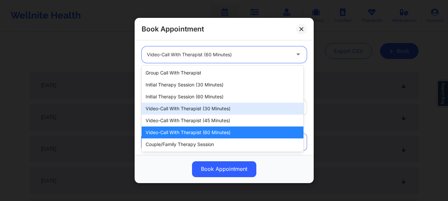
click at [196, 107] on div "Video-Call with Therapist (30 minutes)" at bounding box center [223, 109] width 162 height 12
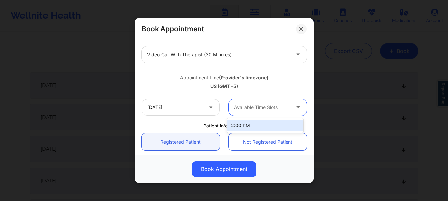
click at [270, 109] on div at bounding box center [262, 107] width 56 height 8
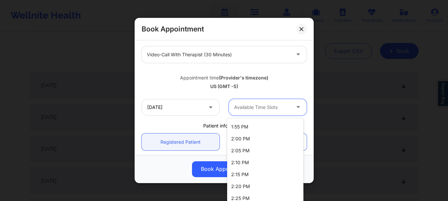
scroll to position [0, 0]
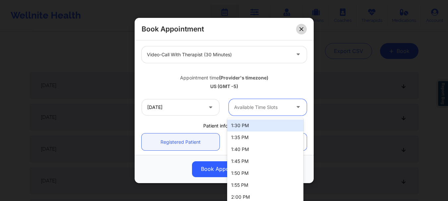
click at [302, 31] on icon at bounding box center [301, 29] width 4 height 4
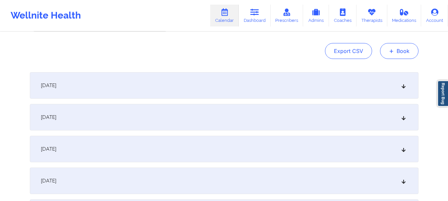
click at [398, 54] on button "+ Book" at bounding box center [399, 51] width 38 height 16
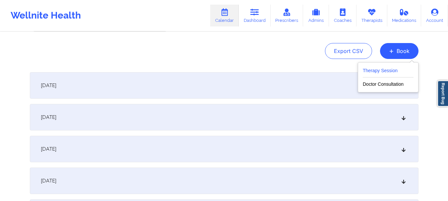
click at [377, 71] on button "Therapy Session" at bounding box center [388, 72] width 51 height 11
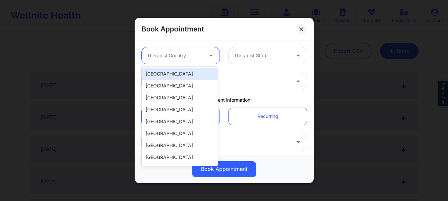
click at [204, 63] on div at bounding box center [212, 55] width 16 height 17
click at [190, 73] on div "[GEOGRAPHIC_DATA]" at bounding box center [180, 74] width 76 height 12
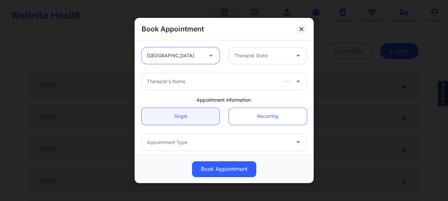
click at [250, 60] on div "Therapist State" at bounding box center [260, 55] width 62 height 17
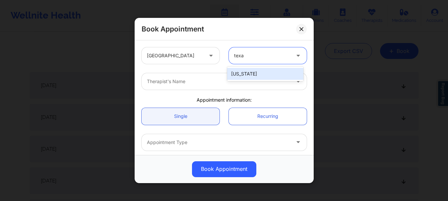
type input "[US_STATE]"
click at [257, 74] on div "[US_STATE]" at bounding box center [265, 74] width 76 height 12
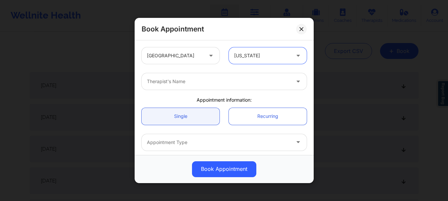
click at [233, 80] on div at bounding box center [218, 82] width 143 height 8
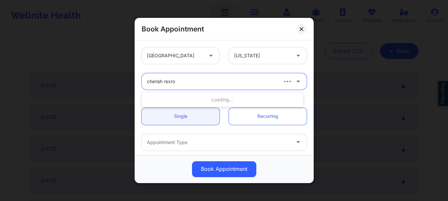
type input "cherish rexroa"
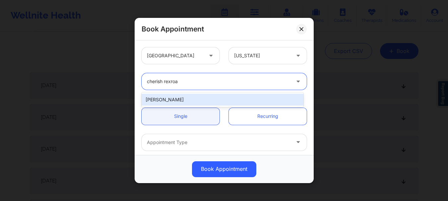
click at [178, 99] on div "[PERSON_NAME]" at bounding box center [223, 100] width 162 height 12
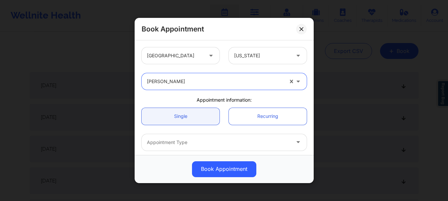
click at [176, 144] on div at bounding box center [218, 143] width 143 height 8
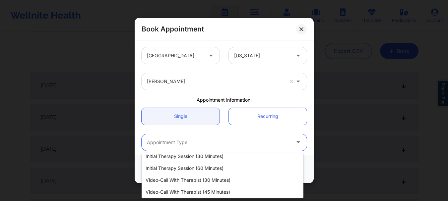
scroll to position [25, 0]
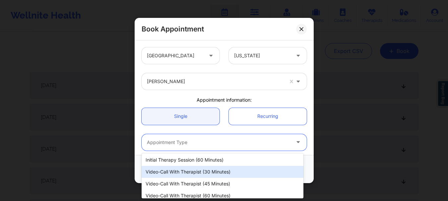
click at [225, 167] on div "Video-Call with Therapist (30 minutes)" at bounding box center [223, 172] width 162 height 12
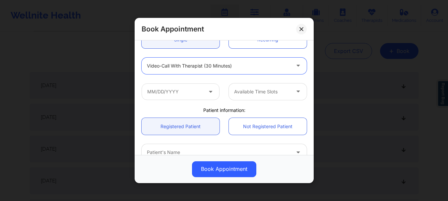
scroll to position [80, 0]
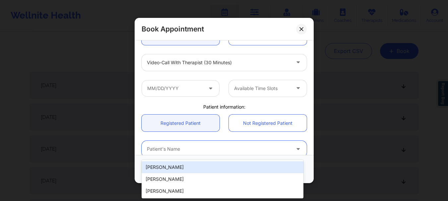
click at [168, 149] on div at bounding box center [218, 150] width 143 height 8
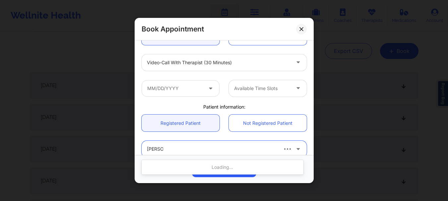
type input "[PERSON_NAME] qui"
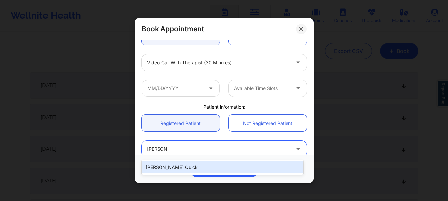
click at [166, 167] on div "[PERSON_NAME] Quick" at bounding box center [223, 167] width 162 height 12
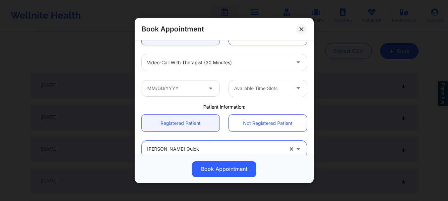
type input "[EMAIL_ADDRESS][DOMAIN_NAME]"
type input "[PHONE_NUMBER]"
click at [200, 91] on input "text" at bounding box center [181, 88] width 78 height 17
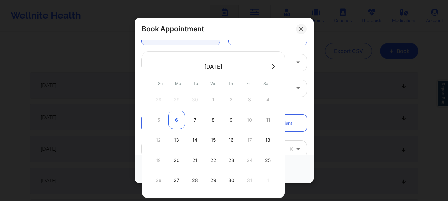
click at [177, 127] on div "6" at bounding box center [176, 120] width 17 height 19
type input "[DATE]"
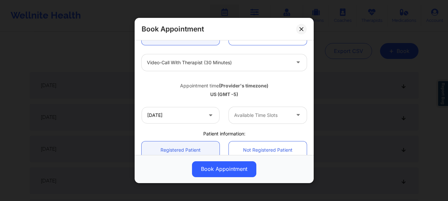
click at [254, 115] on div at bounding box center [262, 115] width 56 height 8
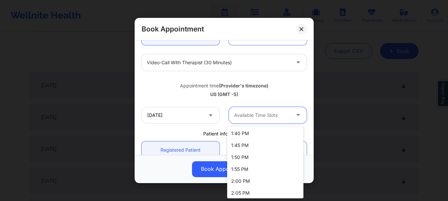
scroll to position [0, 0]
